Goal: Task Accomplishment & Management: Manage account settings

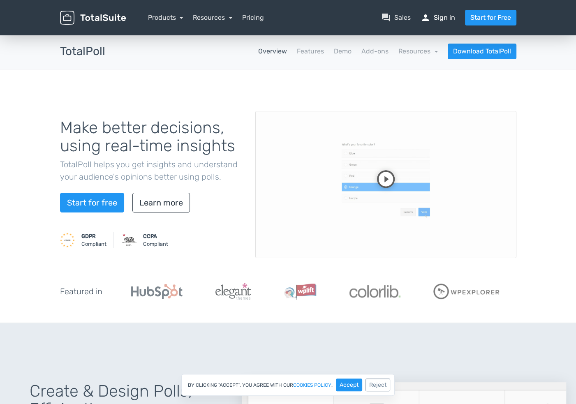
click at [444, 18] on link "person Sign in" at bounding box center [438, 18] width 35 height 10
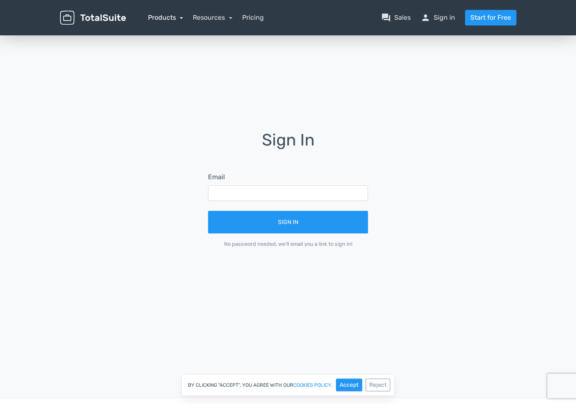
click at [170, 19] on link "Products" at bounding box center [165, 18] width 35 height 8
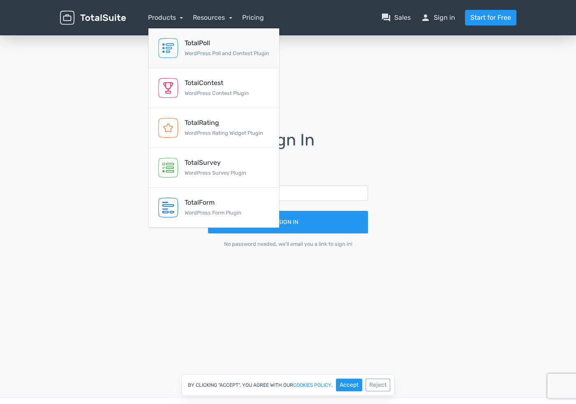
click at [209, 44] on div "TotalPoll" at bounding box center [227, 43] width 85 height 10
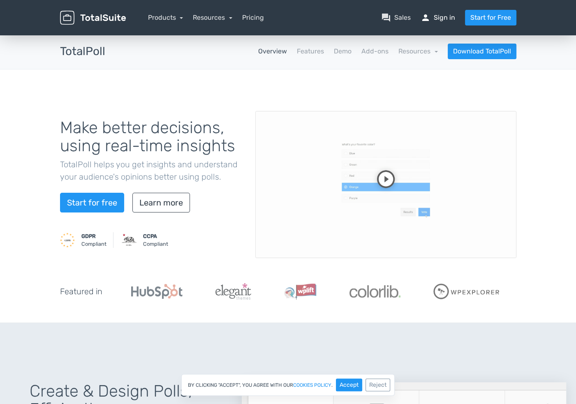
click at [450, 21] on link "person Sign in" at bounding box center [438, 18] width 35 height 10
